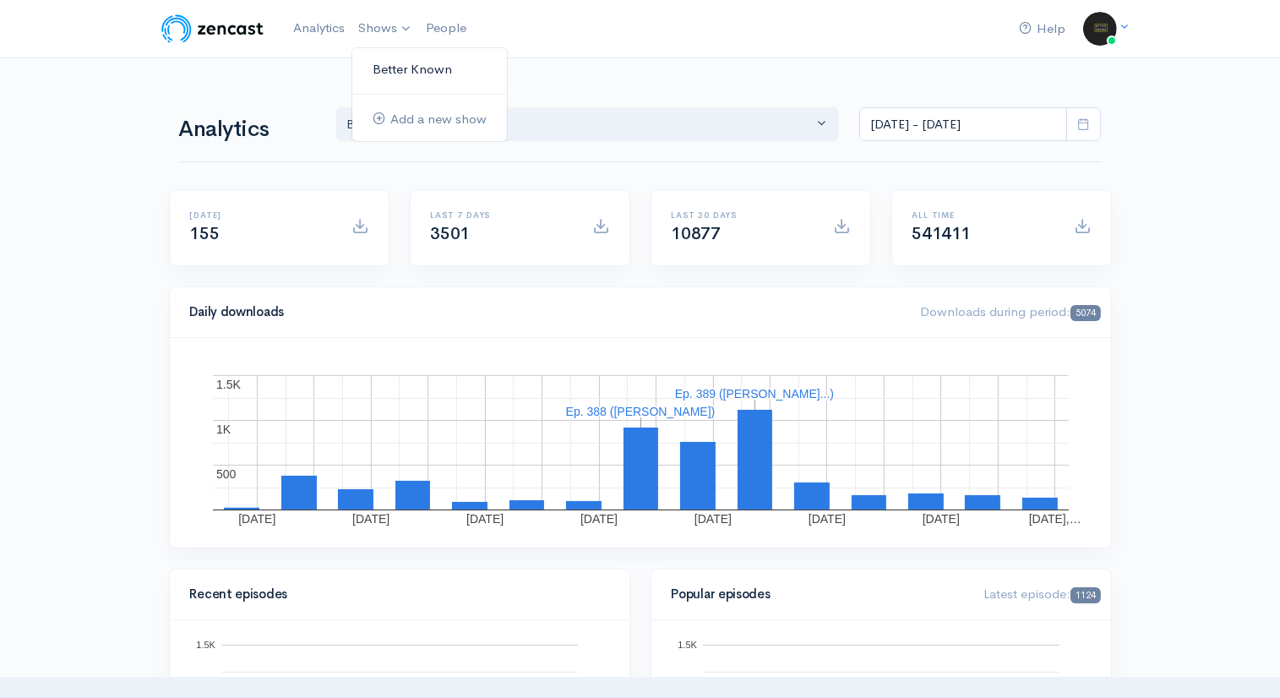
click at [394, 65] on link "Better Known" at bounding box center [429, 70] width 155 height 30
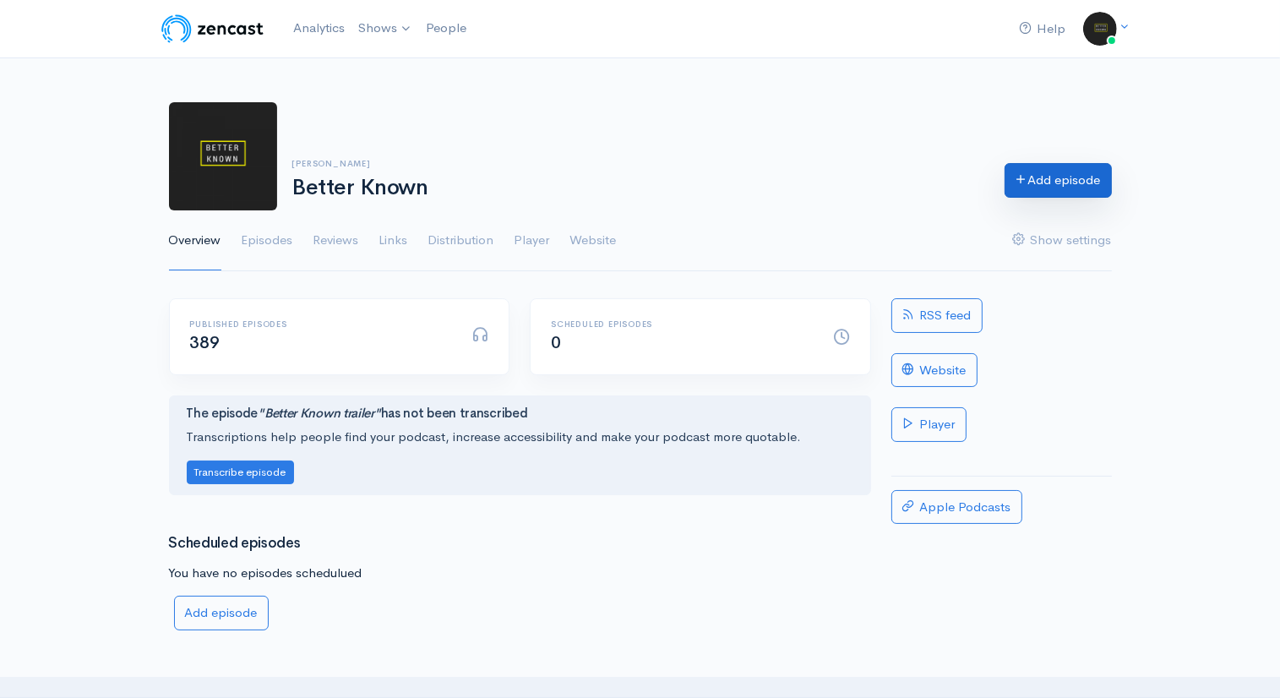
click at [1052, 187] on link "Add episode" at bounding box center [1057, 180] width 107 height 35
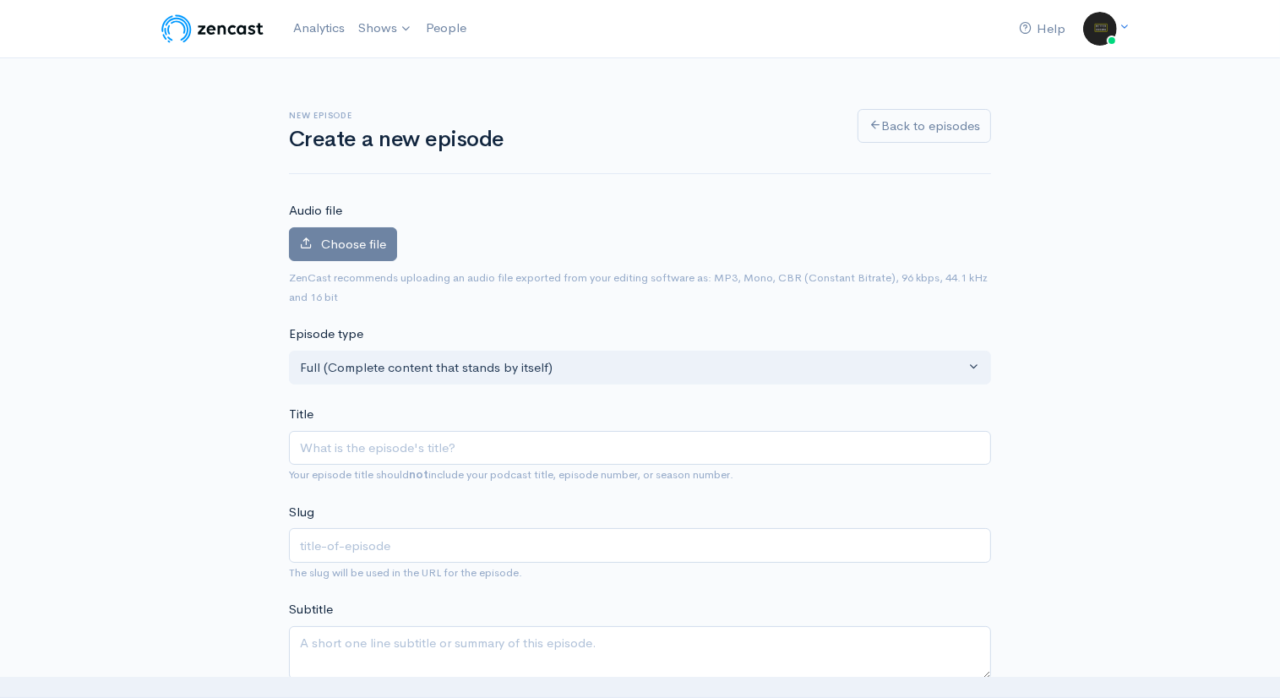
type input "J"
type input "j"
type input "Jor"
type input "jor"
type input "Jordan"
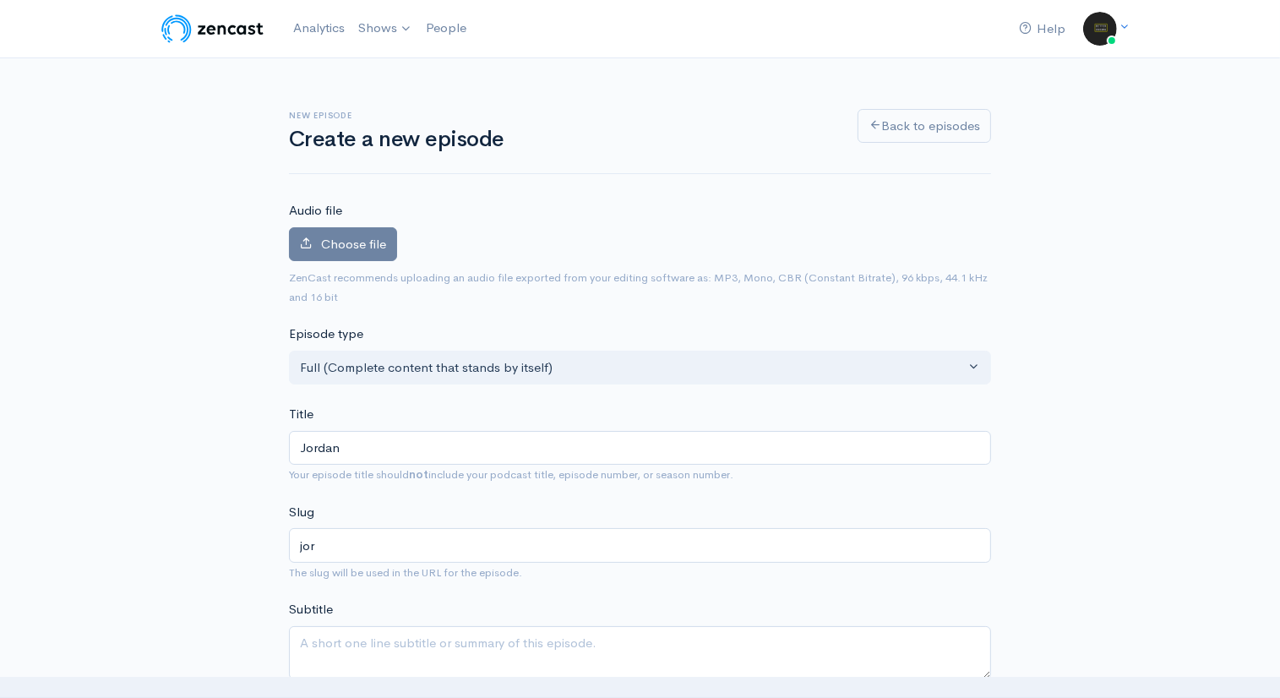
type input "jordan"
type input "Jordan P"
type input "jordan-p"
type input "Jordan Pro"
type input "jordan-pro"
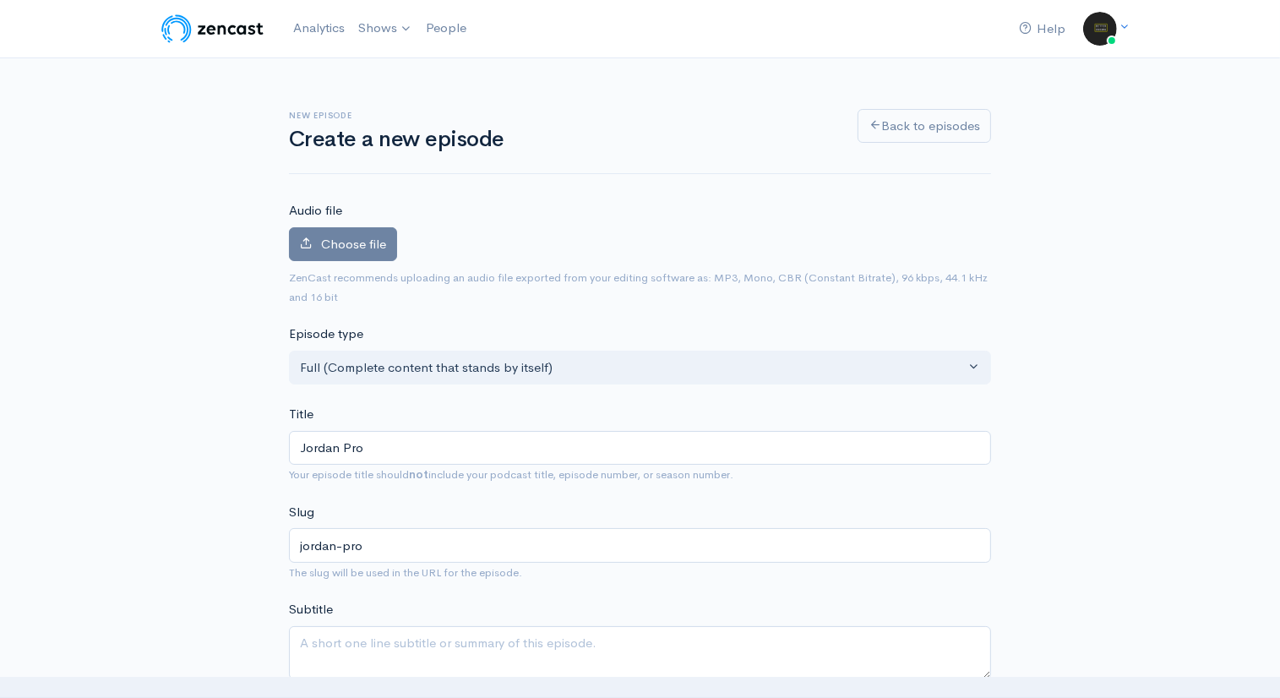
type input "Jordan Pros"
type input "jordan-pros"
type input "Jordan Pross"
type input "jordan-pross"
type input "[PERSON_NAME]"
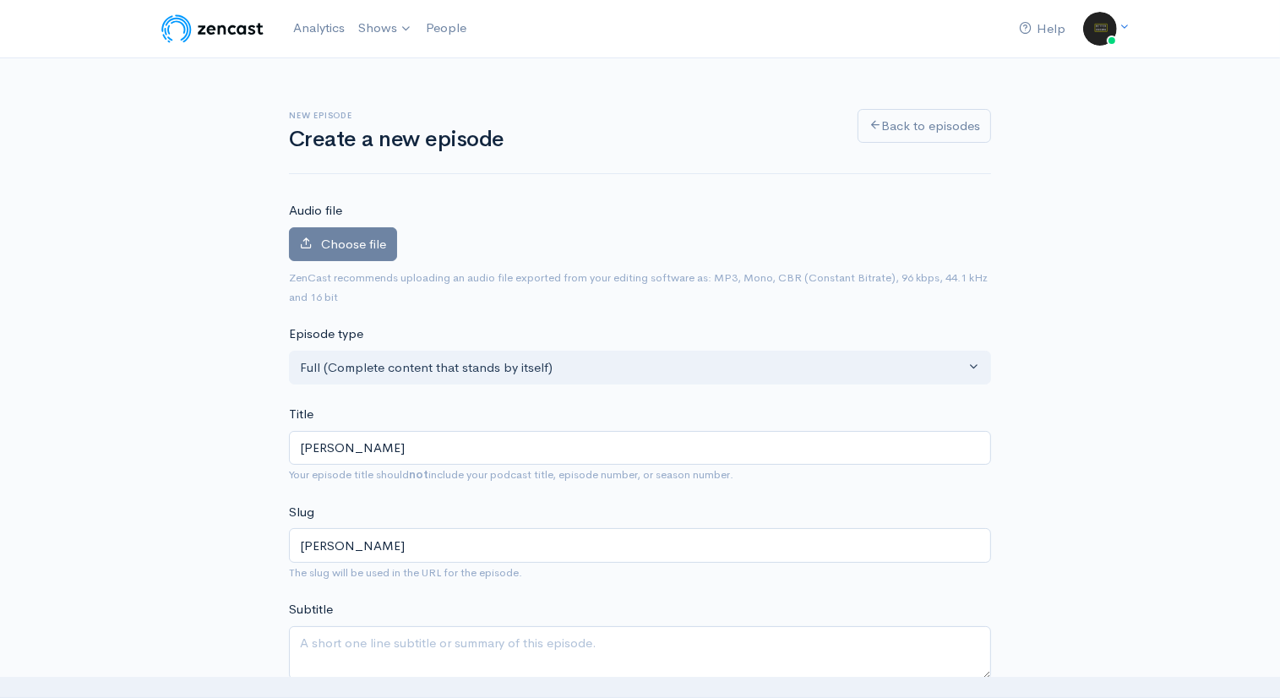
type input "jordan-prosser"
type input "[PERSON_NAME]"
click at [345, 253] on label "Choose file" at bounding box center [343, 244] width 108 height 35
click at [0, 0] on input "Choose file" at bounding box center [0, 0] width 0 height 0
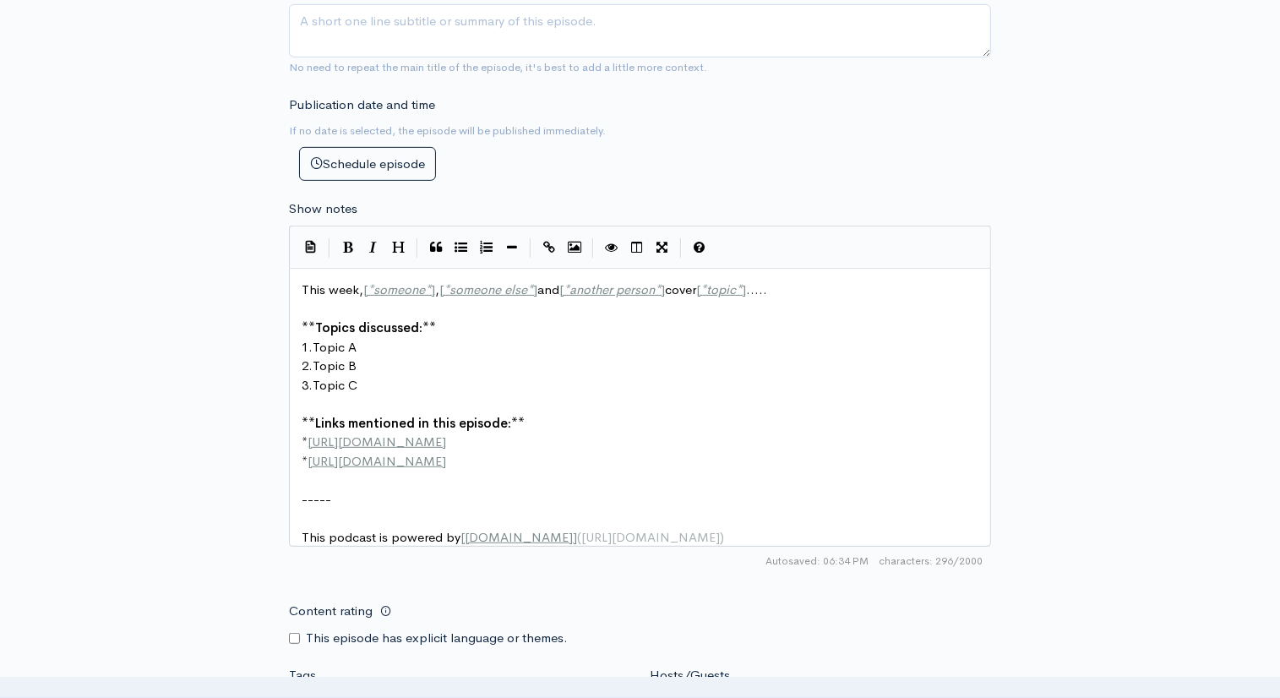
scroll to position [6, 0]
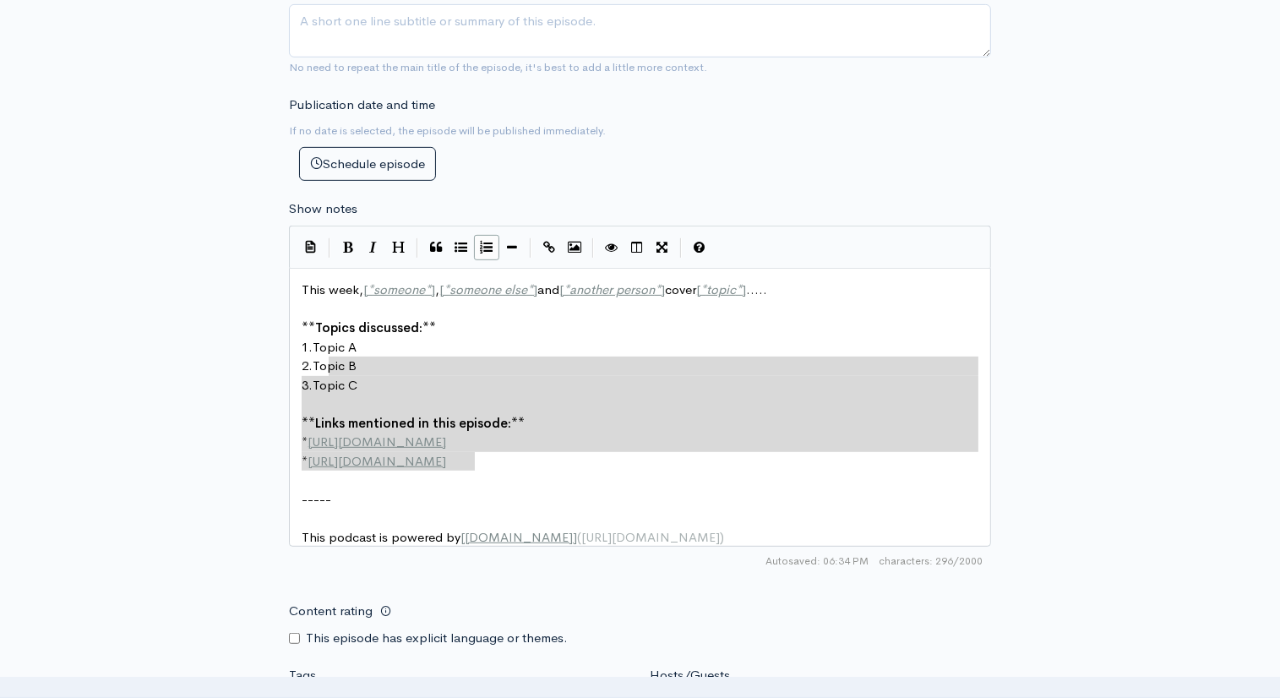
type textarea "This week, [*someone*], [*someone else*] and [*another person*] cover [*topic*]…"
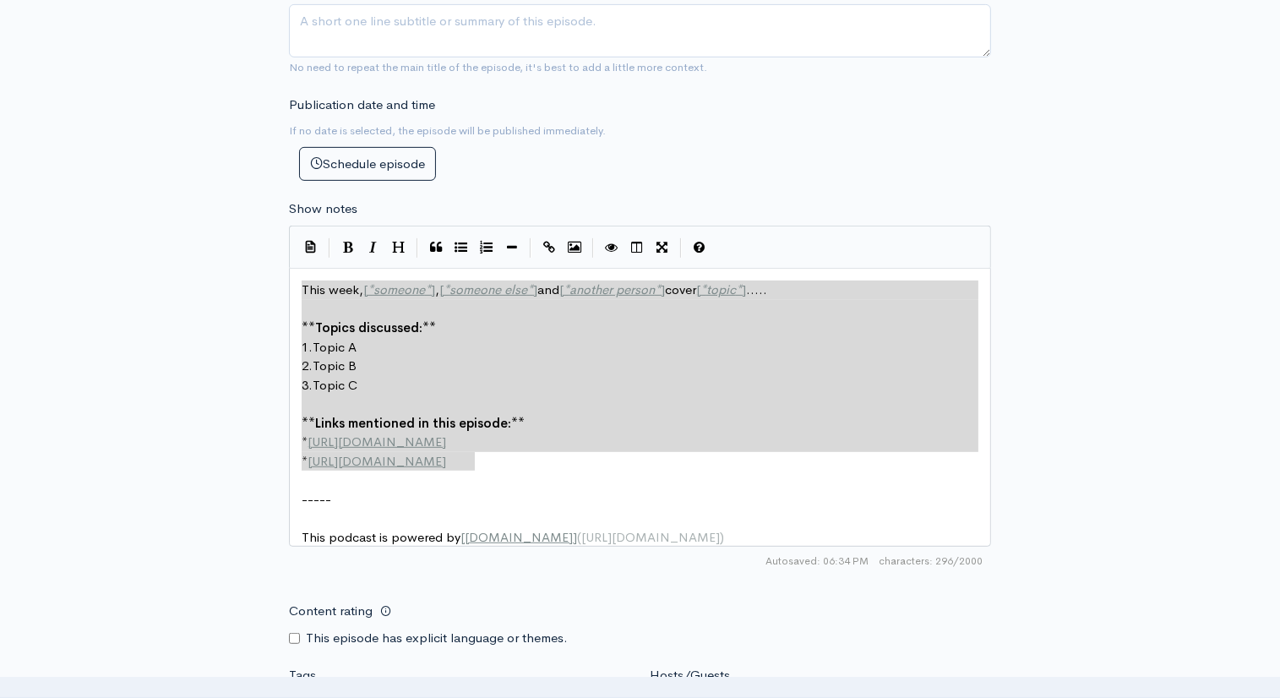
drag, startPoint x: 511, startPoint y: 464, endPoint x: 247, endPoint y: 286, distance: 318.9
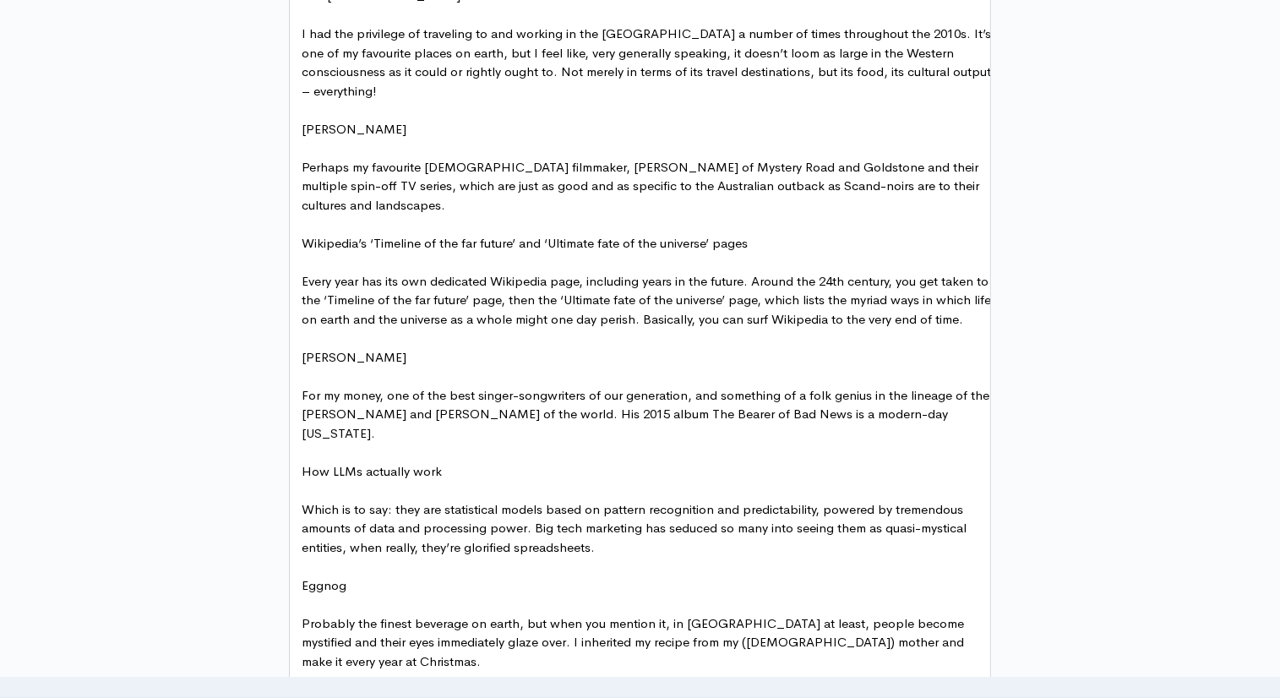
click at [297, 36] on div "This week, [*someone*], [*someone else*] and [*another person*] cover [*topic*]…" at bounding box center [640, 370] width 702 height 792
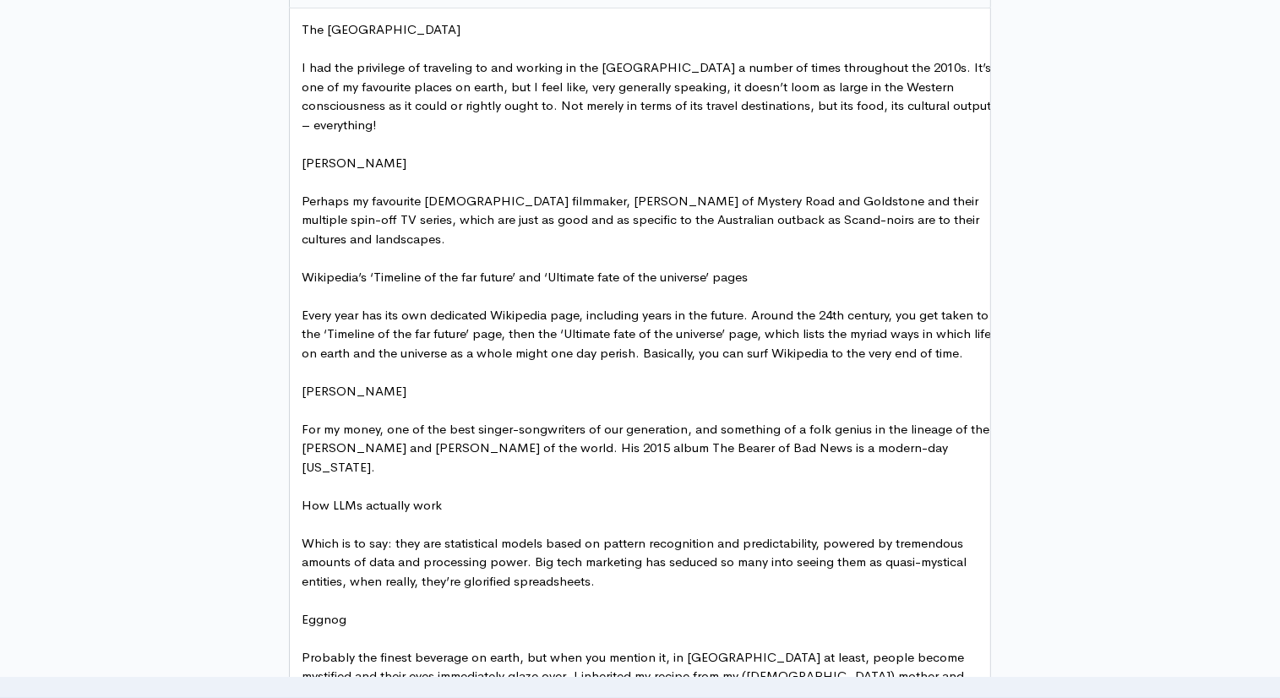
scroll to position [943, 0]
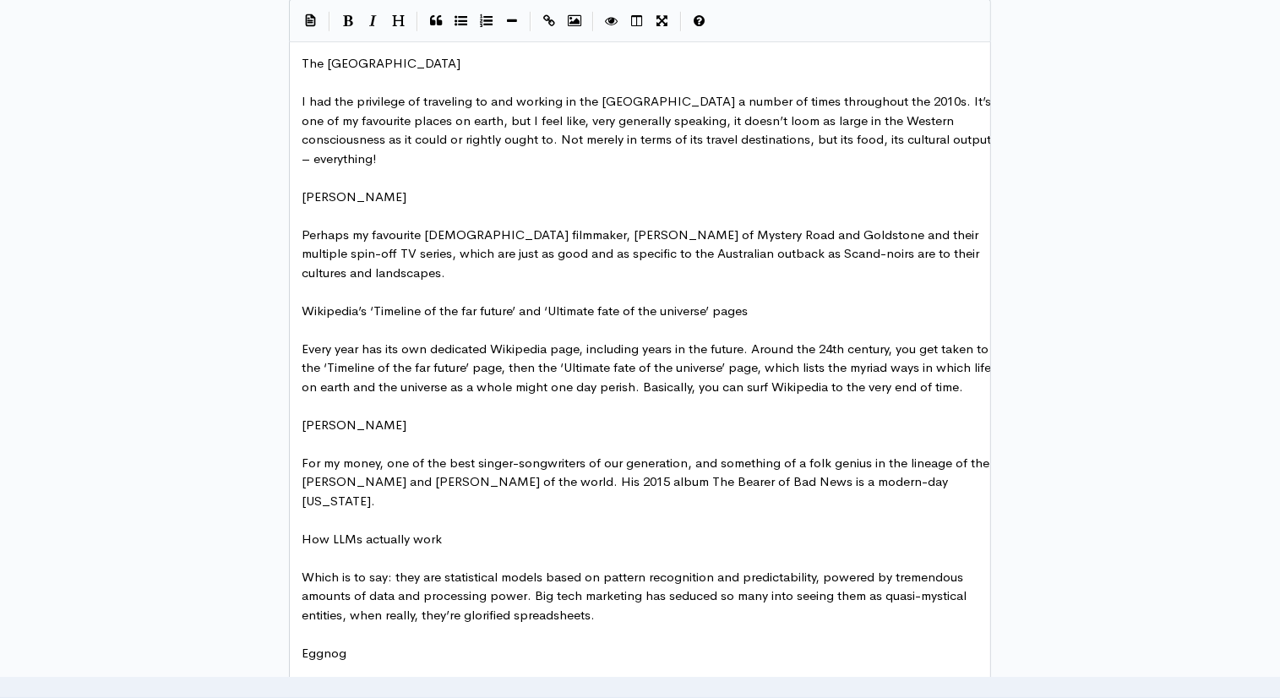
click at [303, 105] on span "I had the privilege of traveling to and working in the Philippines a number of …" at bounding box center [648, 129] width 693 height 73
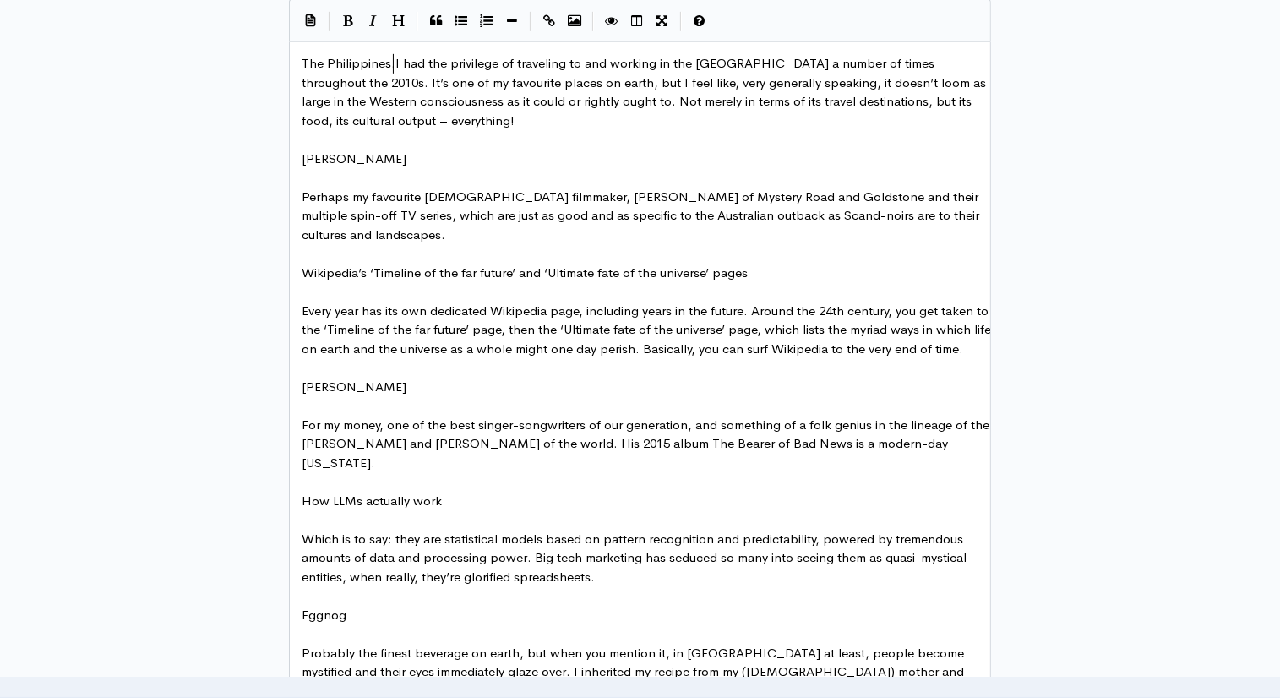
type textarea "."
click at [301, 61] on pre "The Philippines. I had the privilege of traveling to and working in the Philipp…" at bounding box center [646, 92] width 696 height 76
type textarea "1."
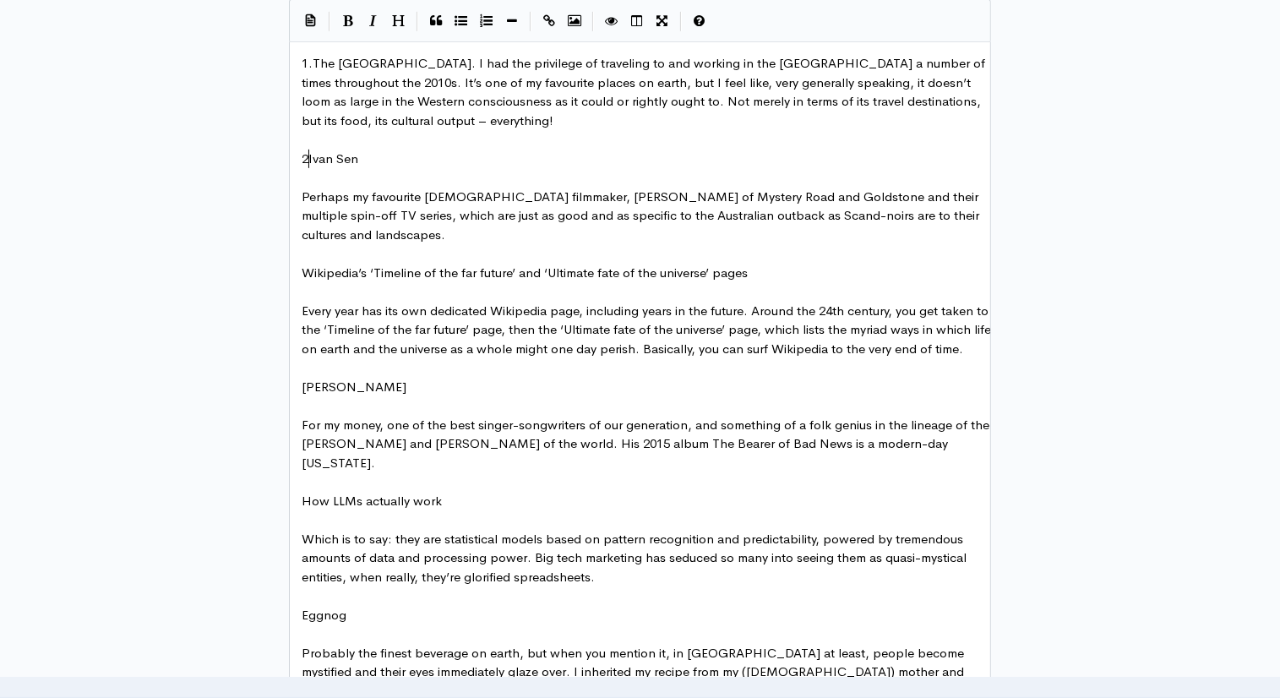
type textarea "2."
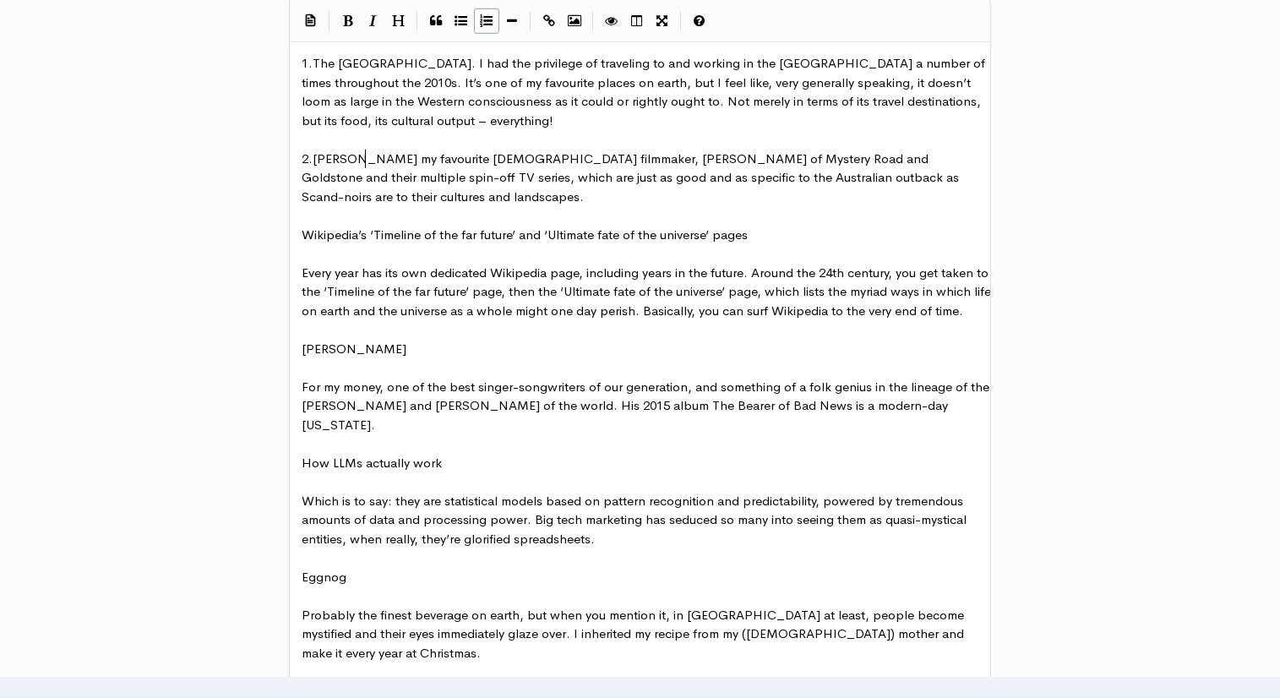
type textarea "."
type textarea "3."
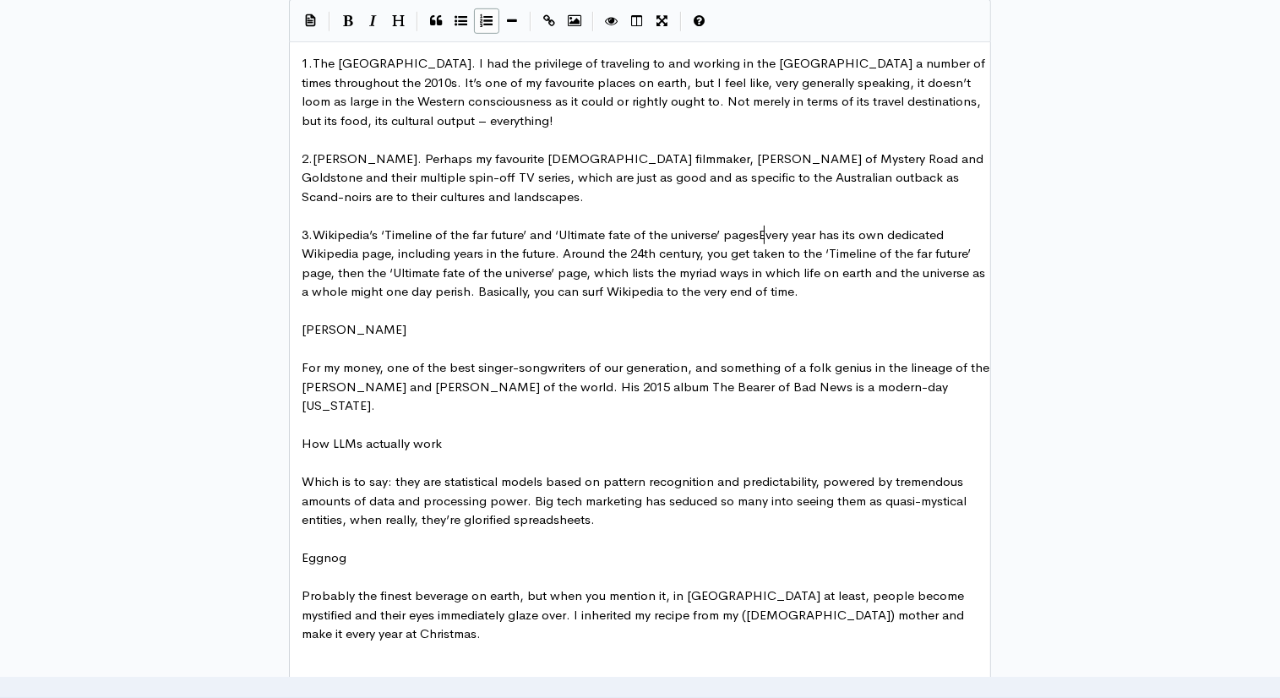
type textarea "."
type textarea "4."
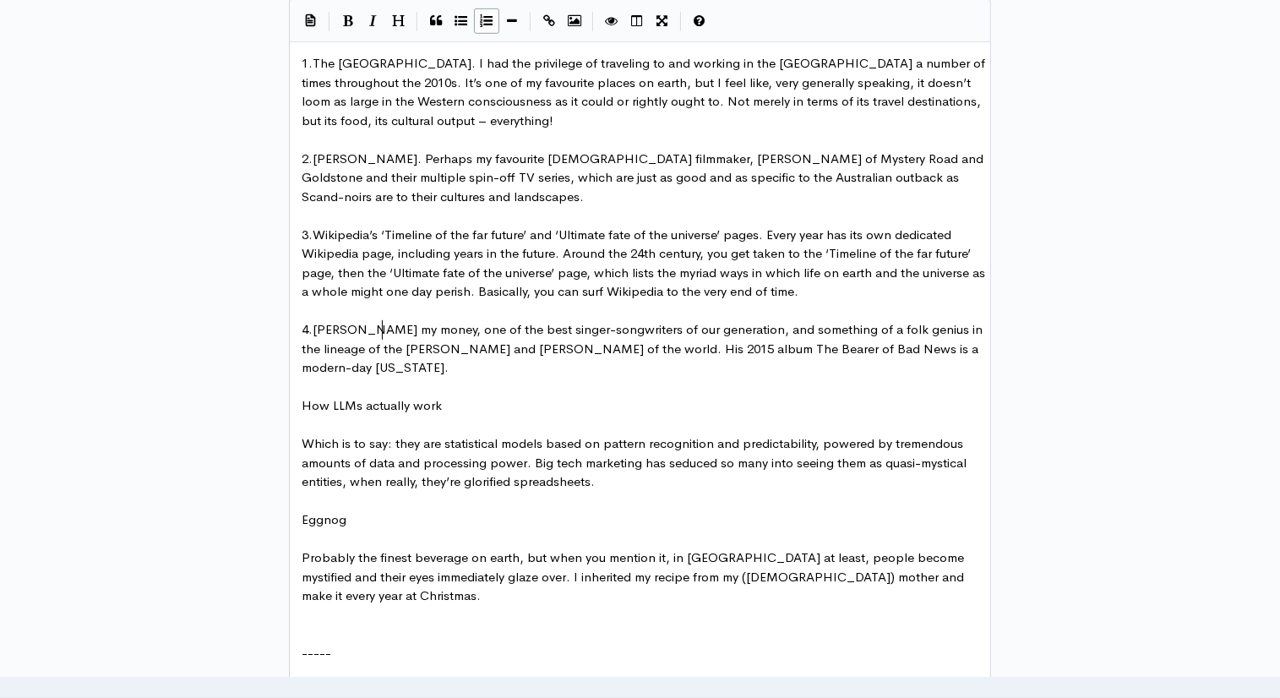
type textarea "."
type textarea "5."
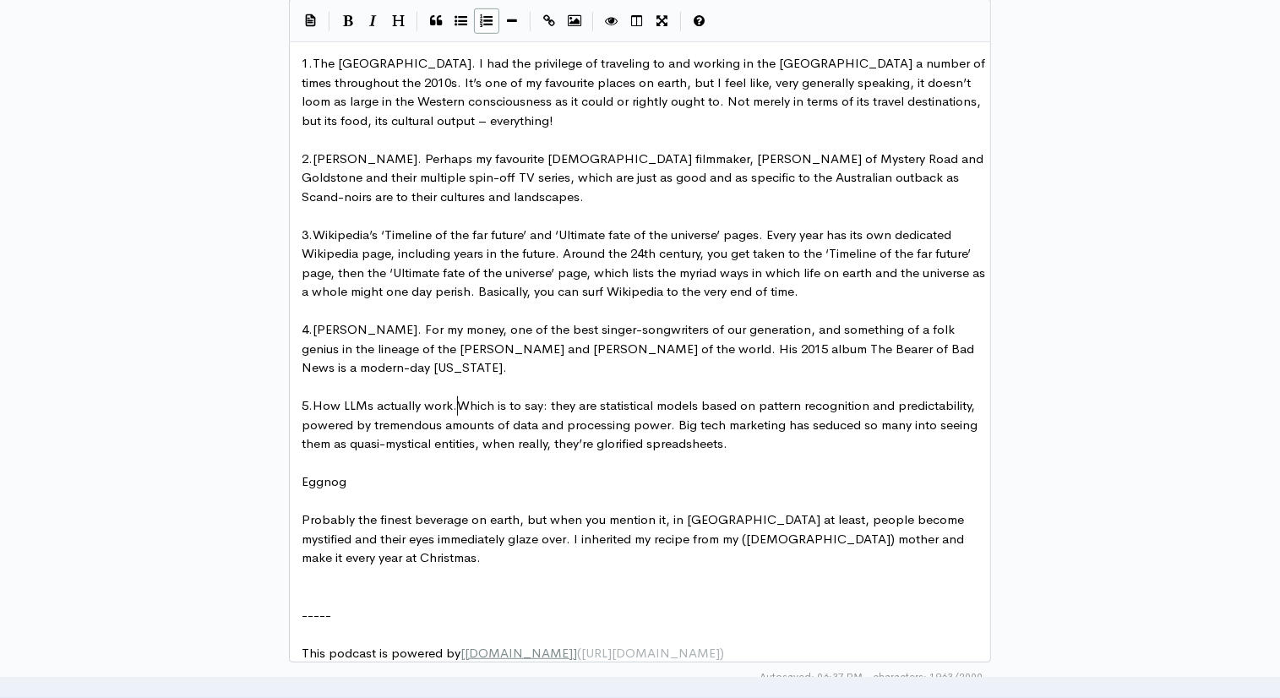
type textarea "."
type textarea "6."
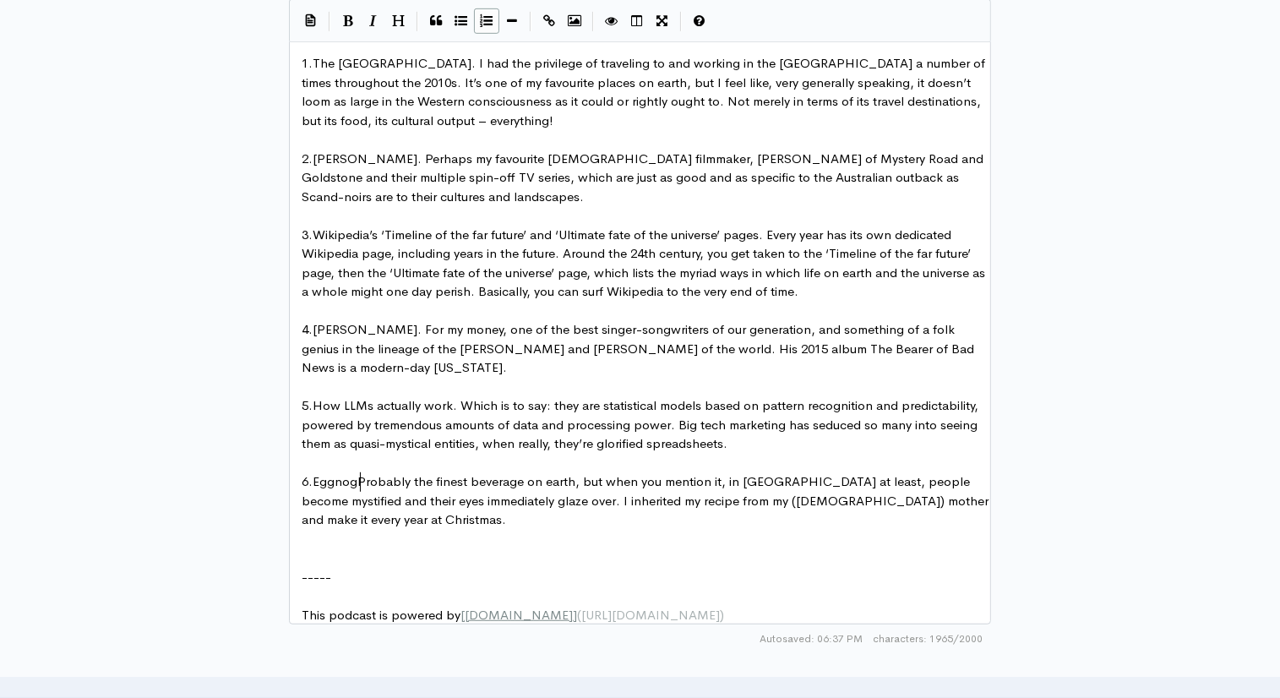
type textarea "."
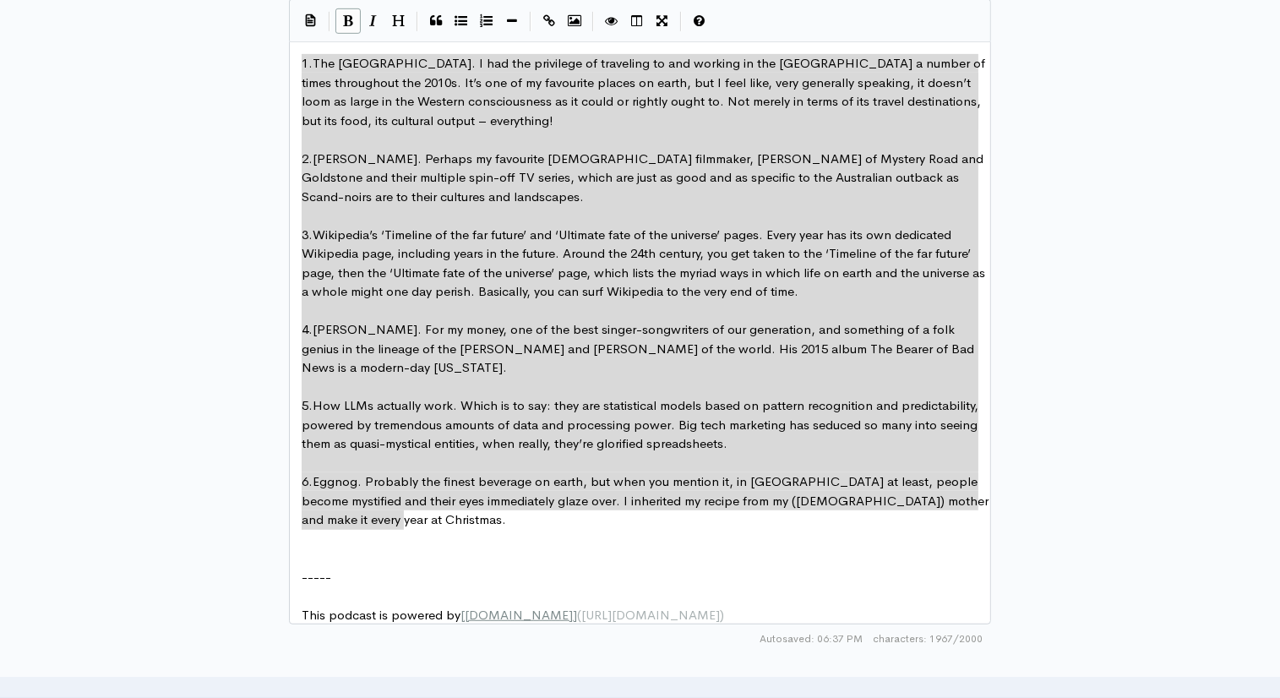
type textarea "1. The Philippines. I had the privilege of traveling to and working in the Phil…"
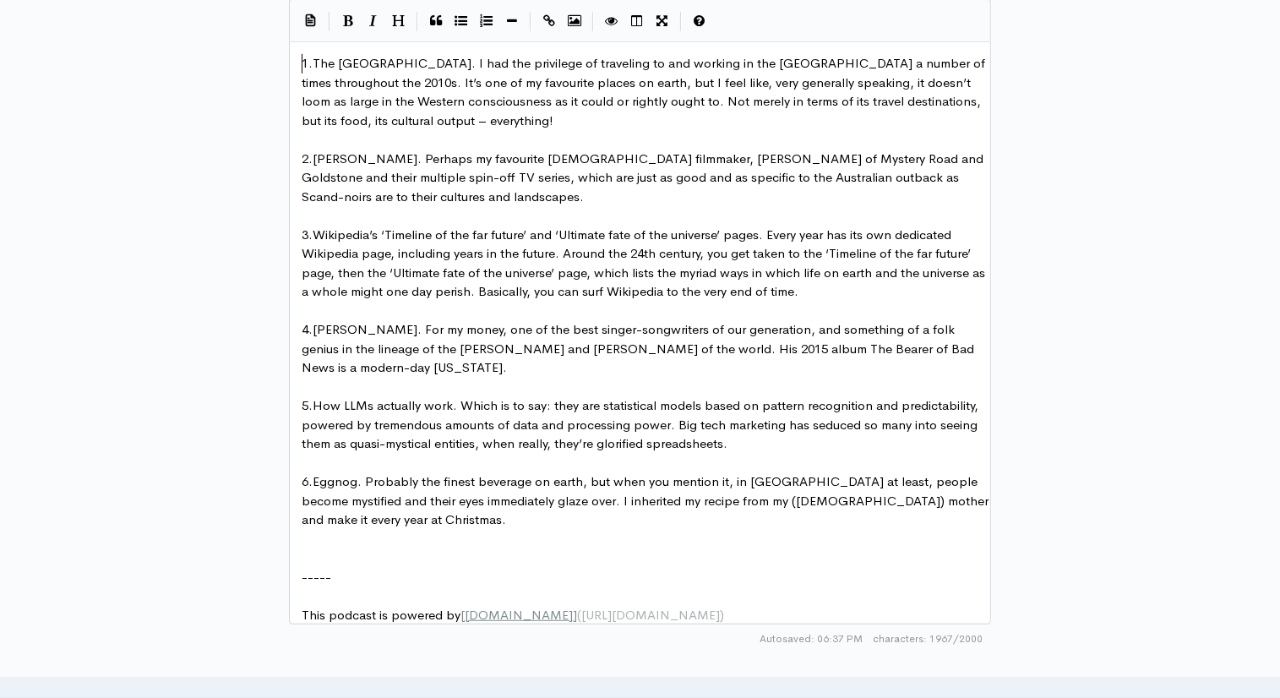
click at [298, 57] on pre "1. The Philippines. I had the privilege of traveling to and working in the Phil…" at bounding box center [646, 92] width 696 height 76
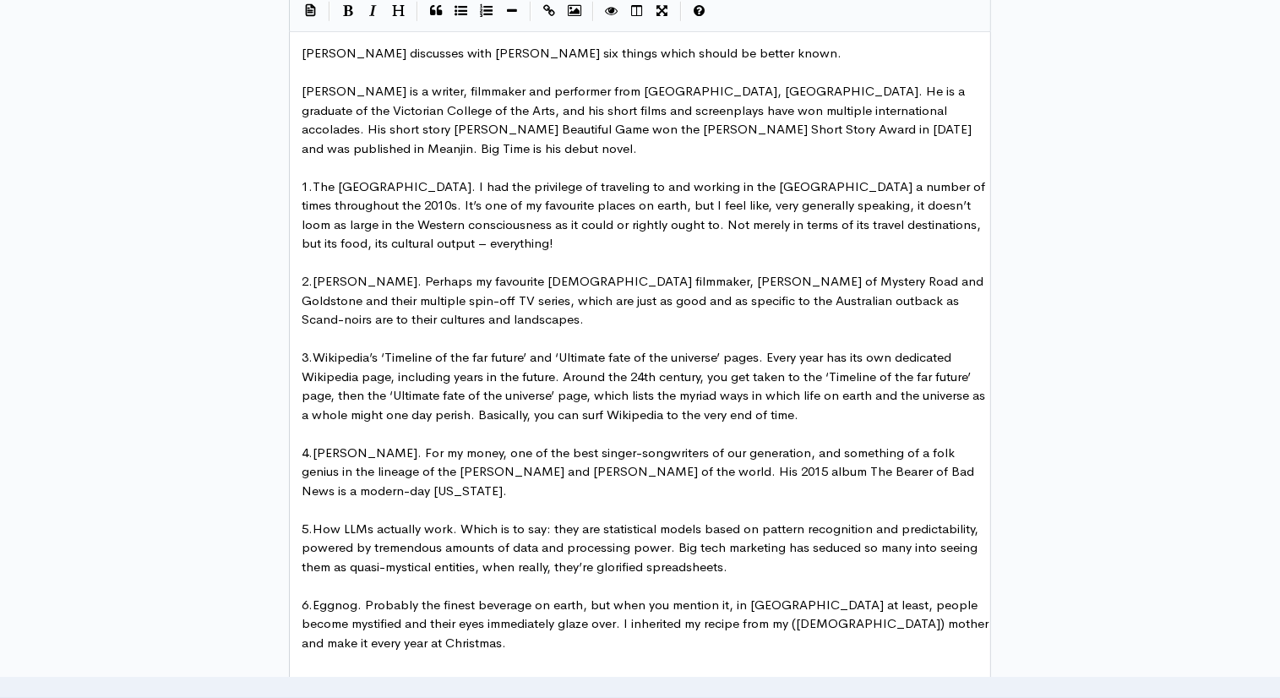
scroll to position [949, 0]
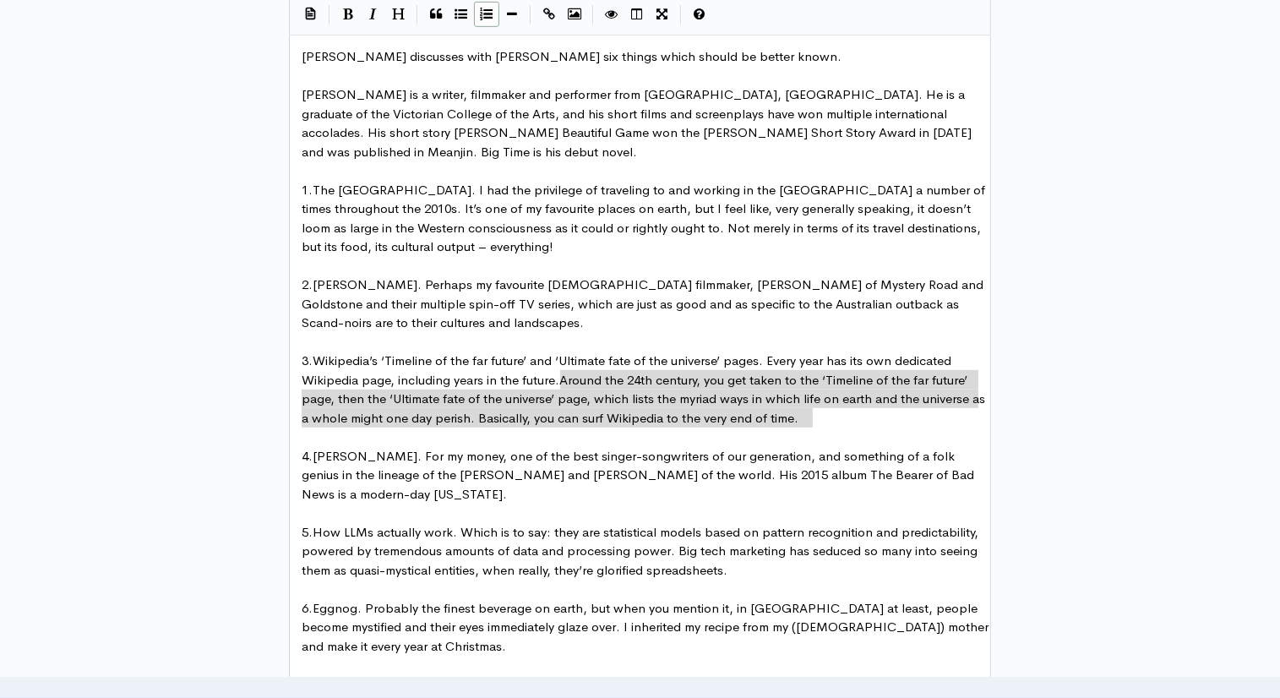
type textarea "Around the 24th century, you get taken to the ‘Timeline of the far future’ page…"
drag, startPoint x: 840, startPoint y: 417, endPoint x: 563, endPoint y: 383, distance: 280.1
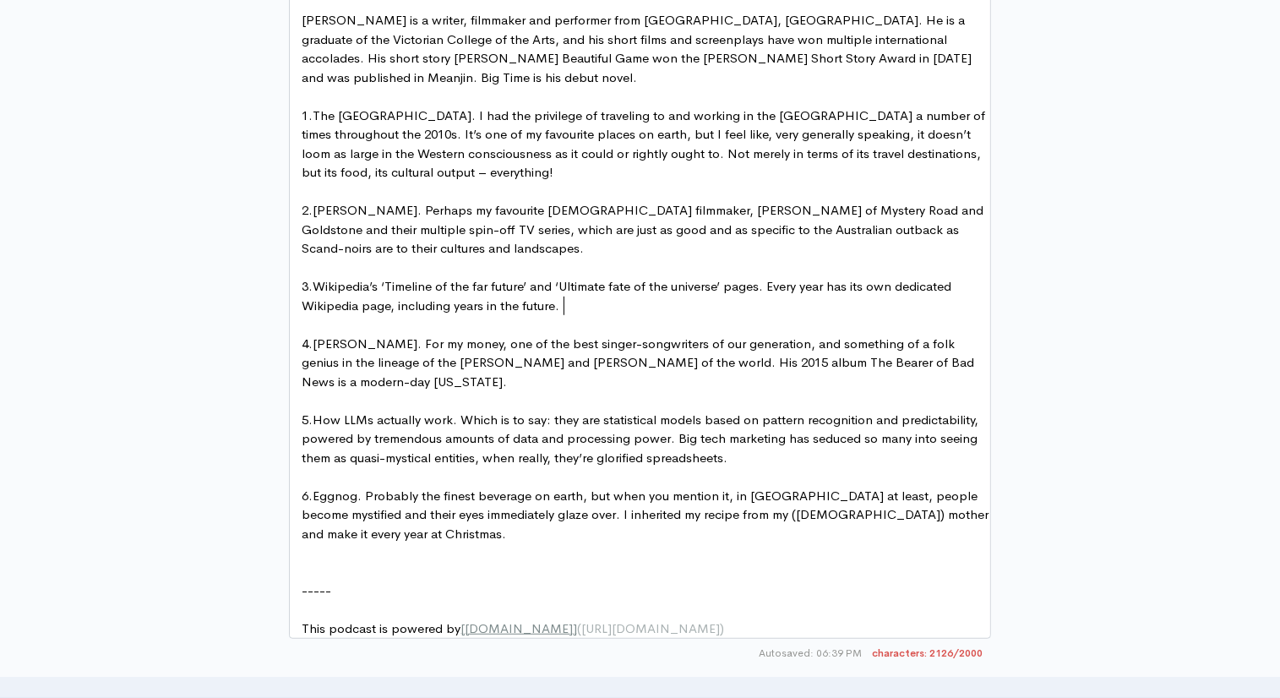
scroll to position [887, 0]
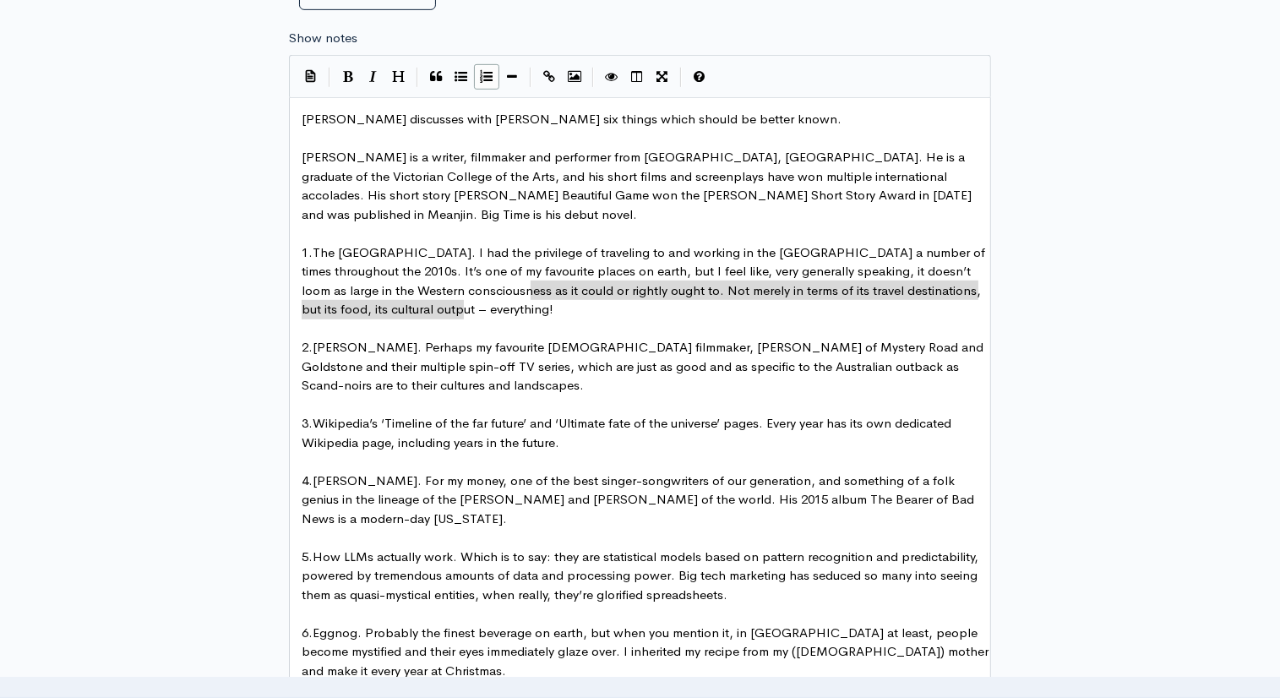
type textarea "y ought to. Not merely in terms of its travel destinations, but its food, its c…"
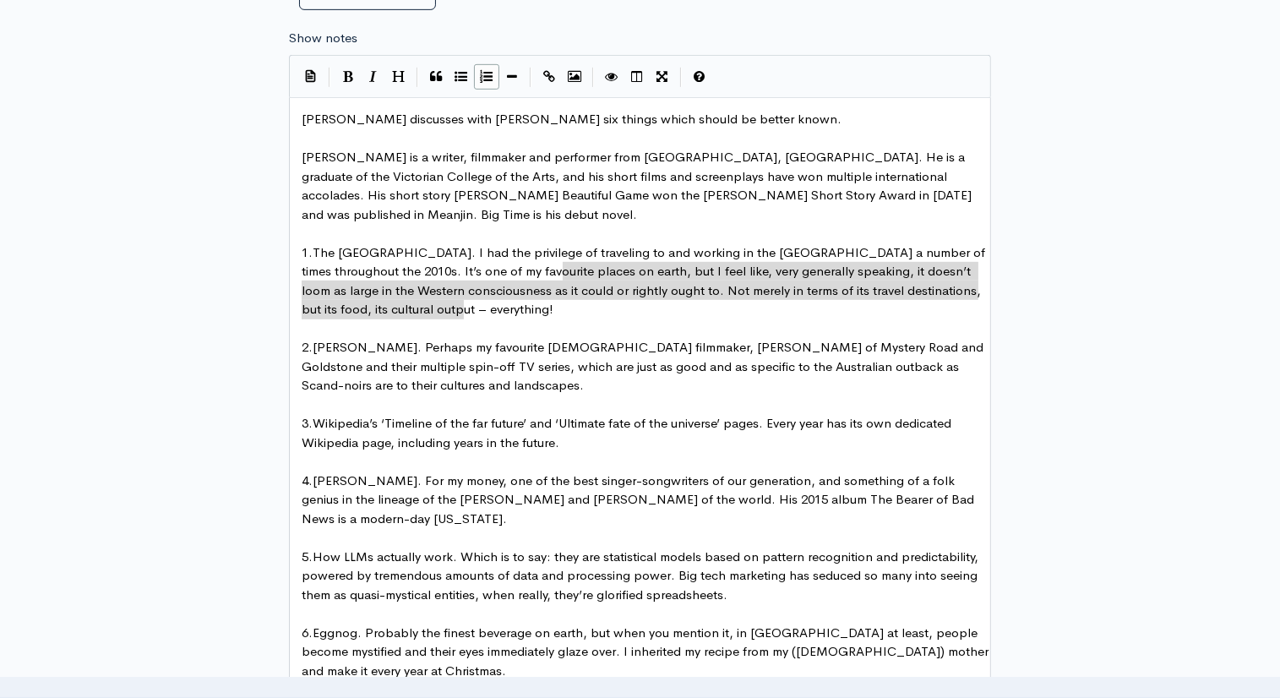
drag, startPoint x: 520, startPoint y: 312, endPoint x: 559, endPoint y: 274, distance: 55.0
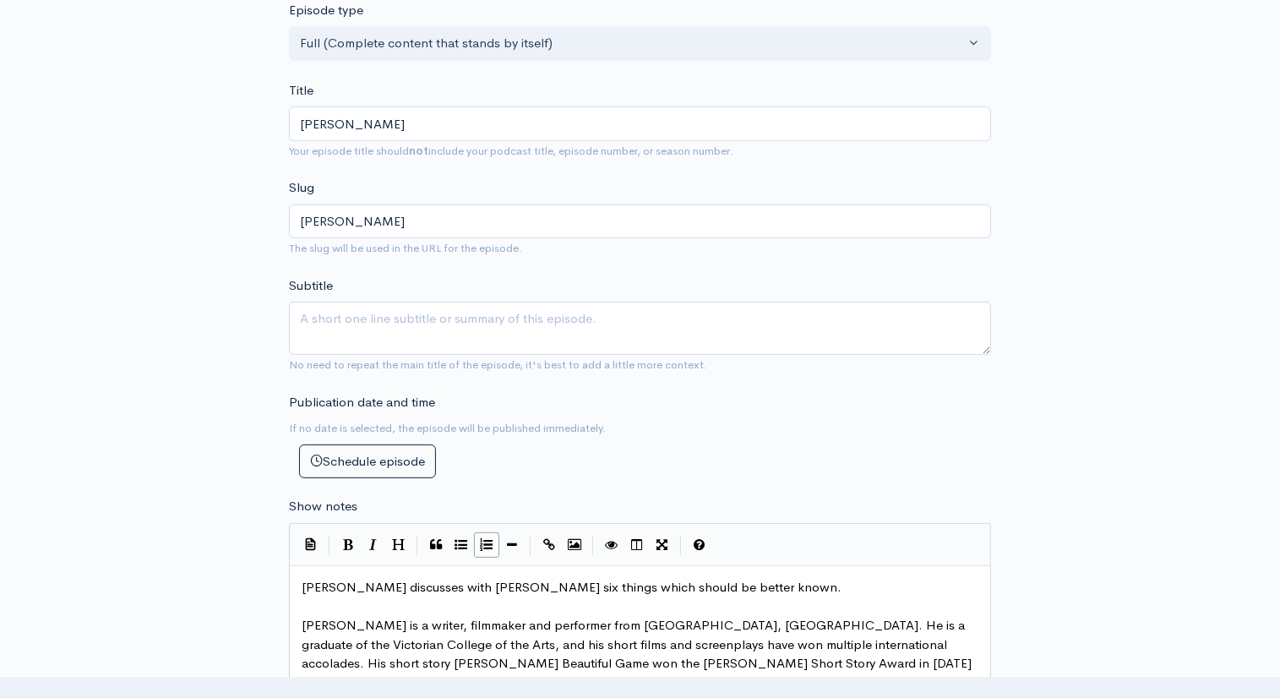
scroll to position [194, 0]
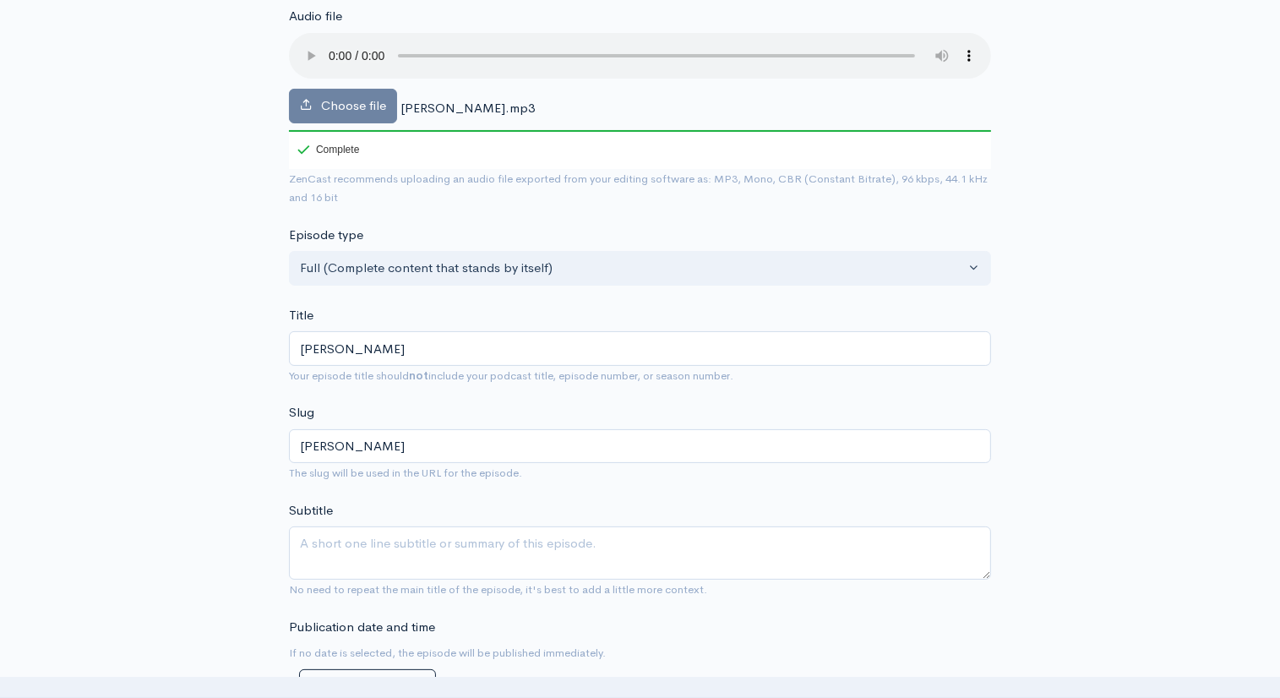
type textarea "."
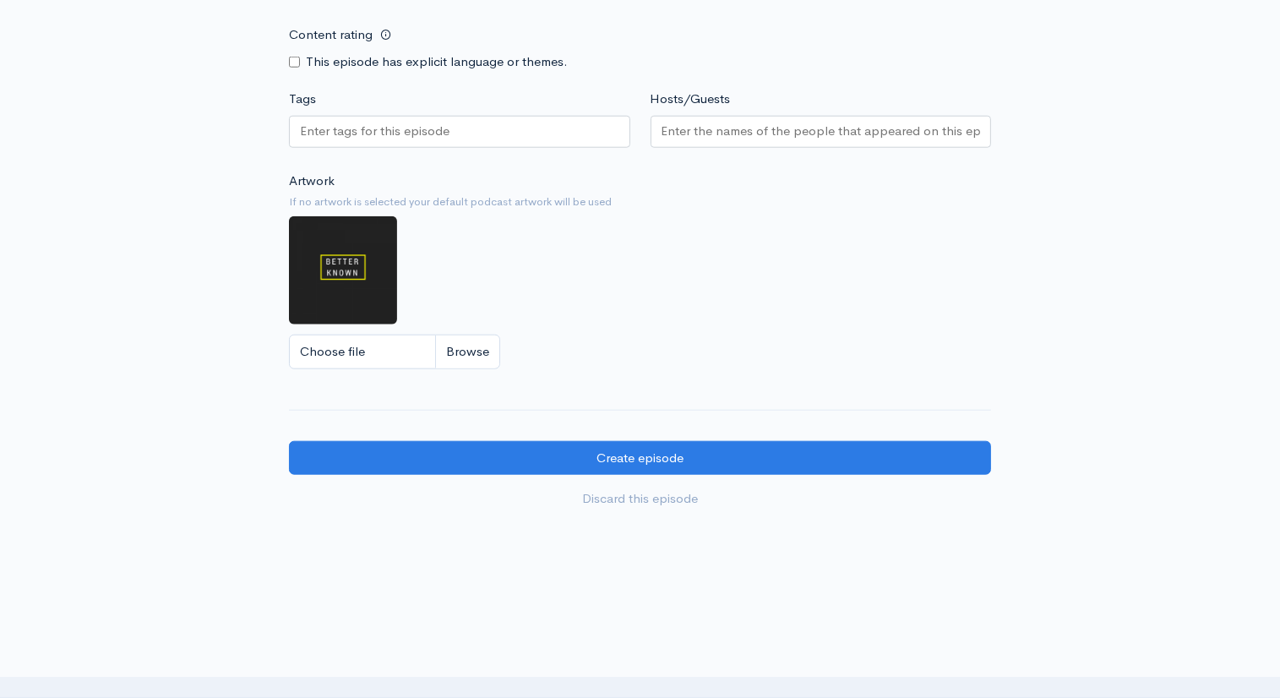
scroll to position [1716, 0]
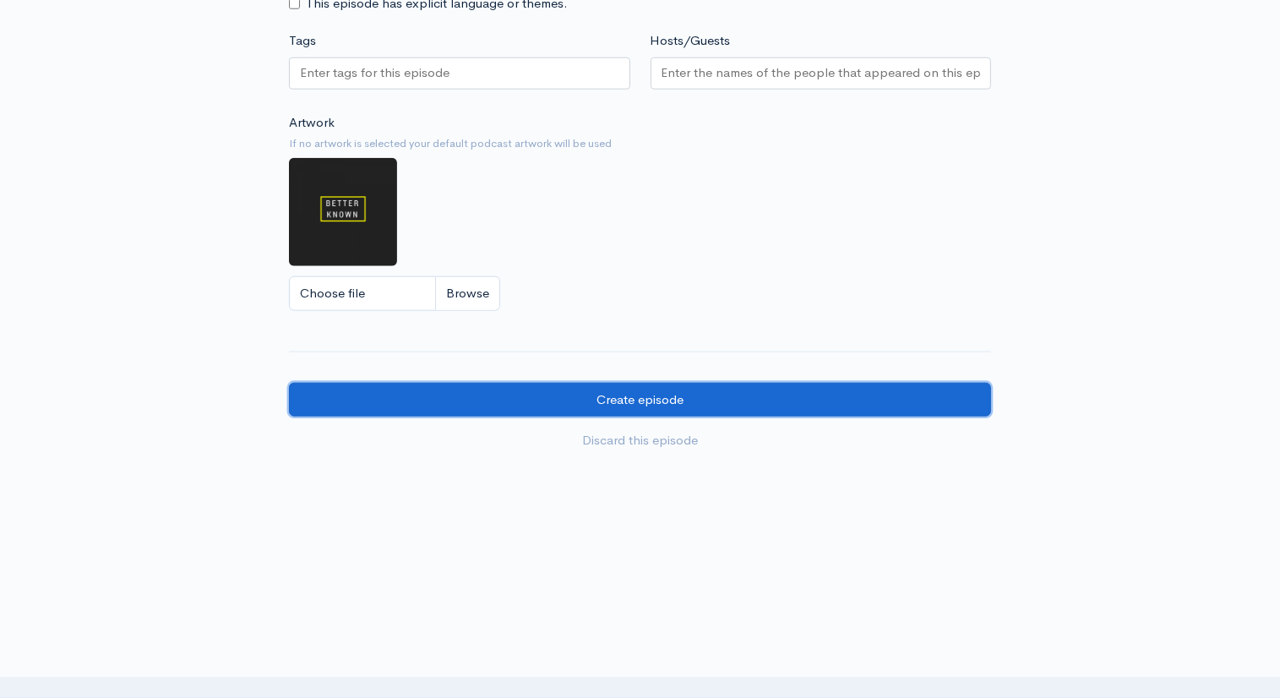
click at [775, 403] on input "Create episode" at bounding box center [640, 400] width 702 height 35
